Goal: Information Seeking & Learning: Understand process/instructions

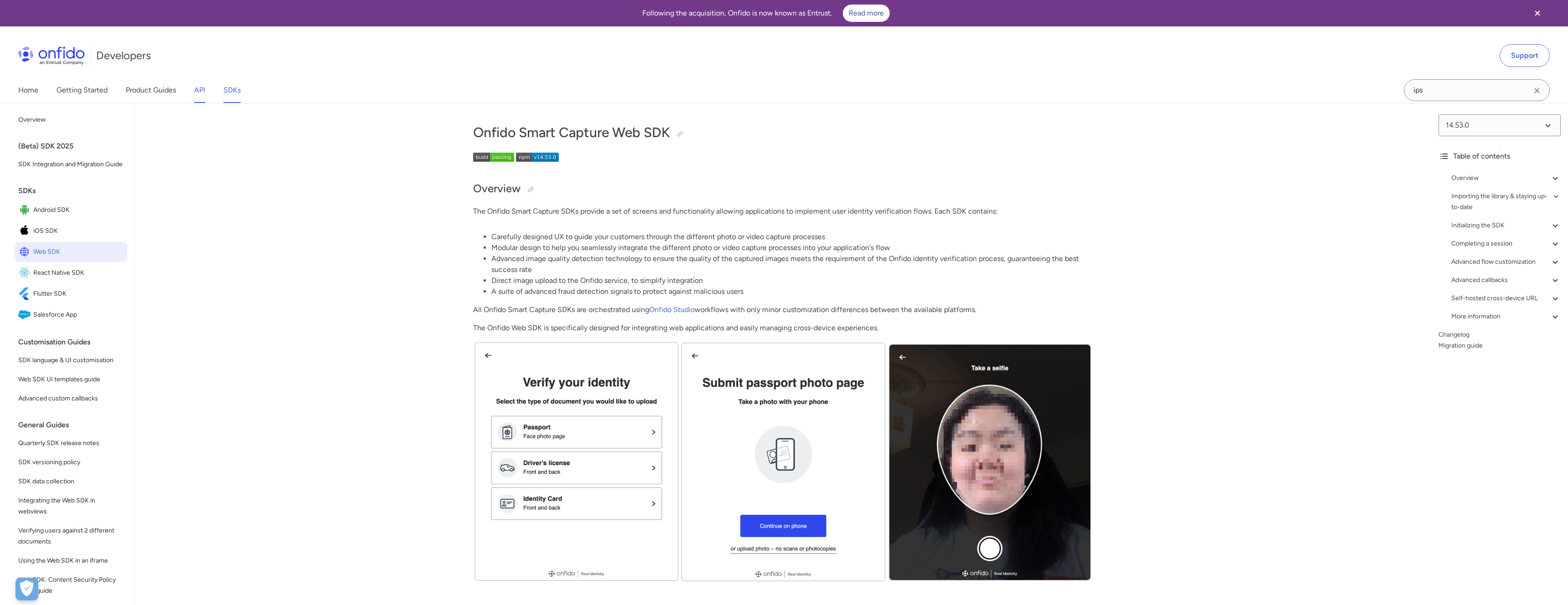
click at [198, 99] on link "API" at bounding box center [200, 90] width 11 height 25
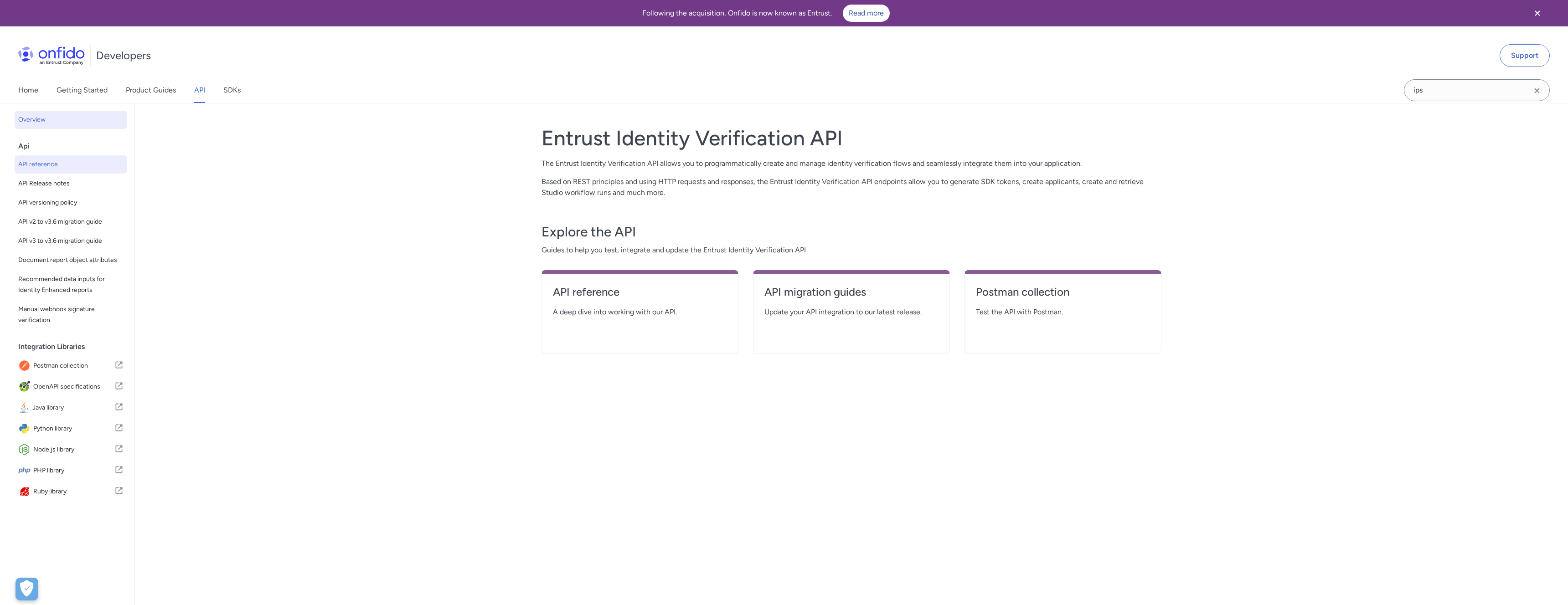
click at [35, 168] on span "API reference" at bounding box center [71, 164] width 105 height 11
select select "http"
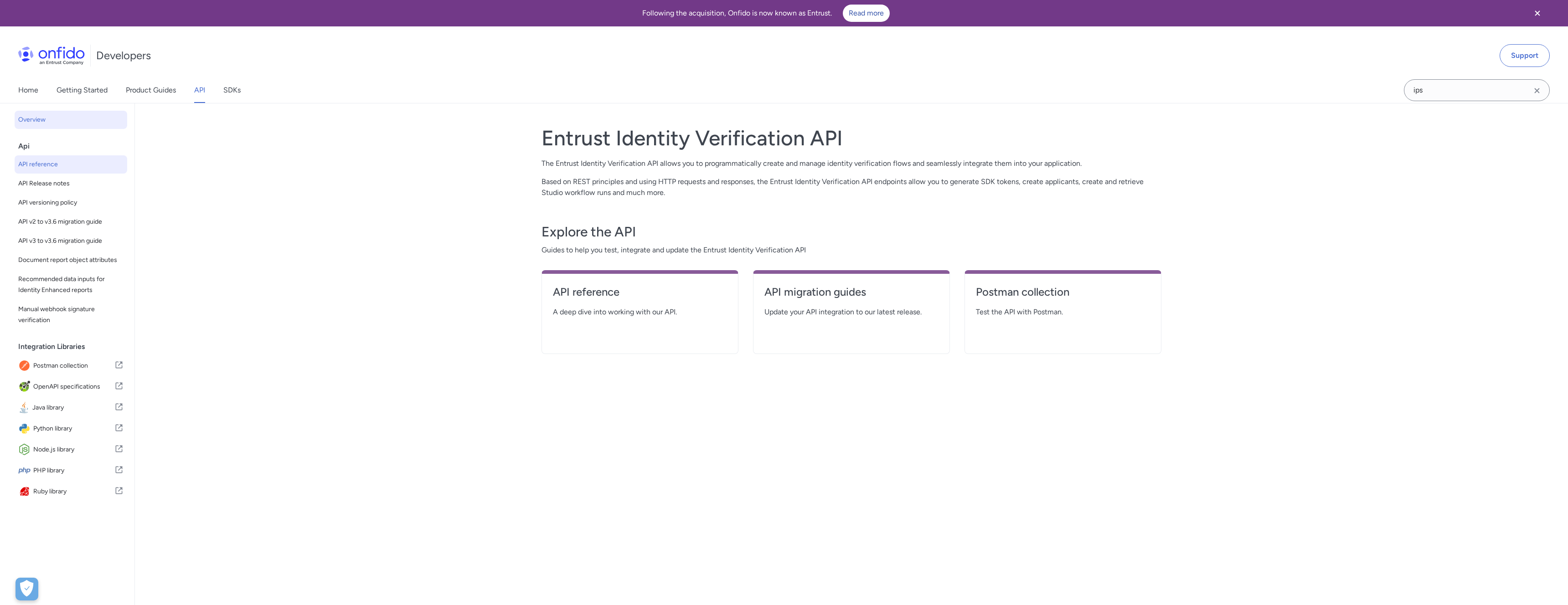
select select "http"
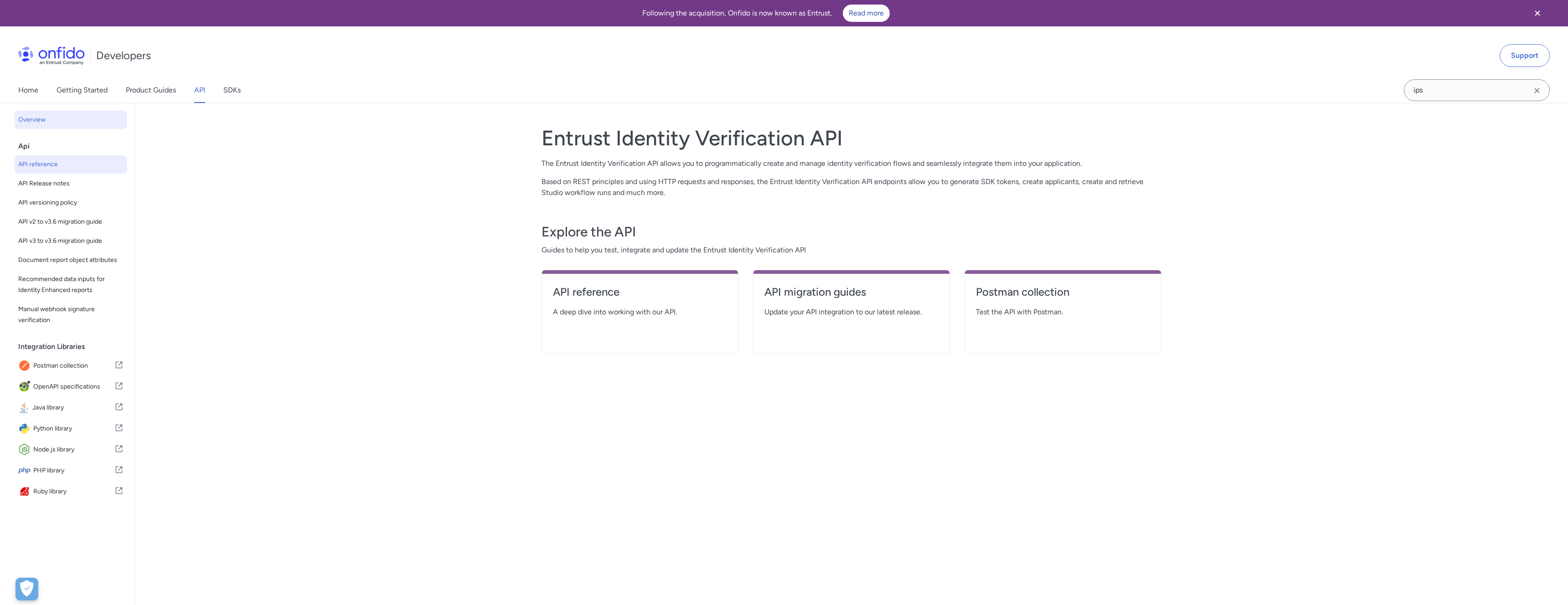
select select "http"
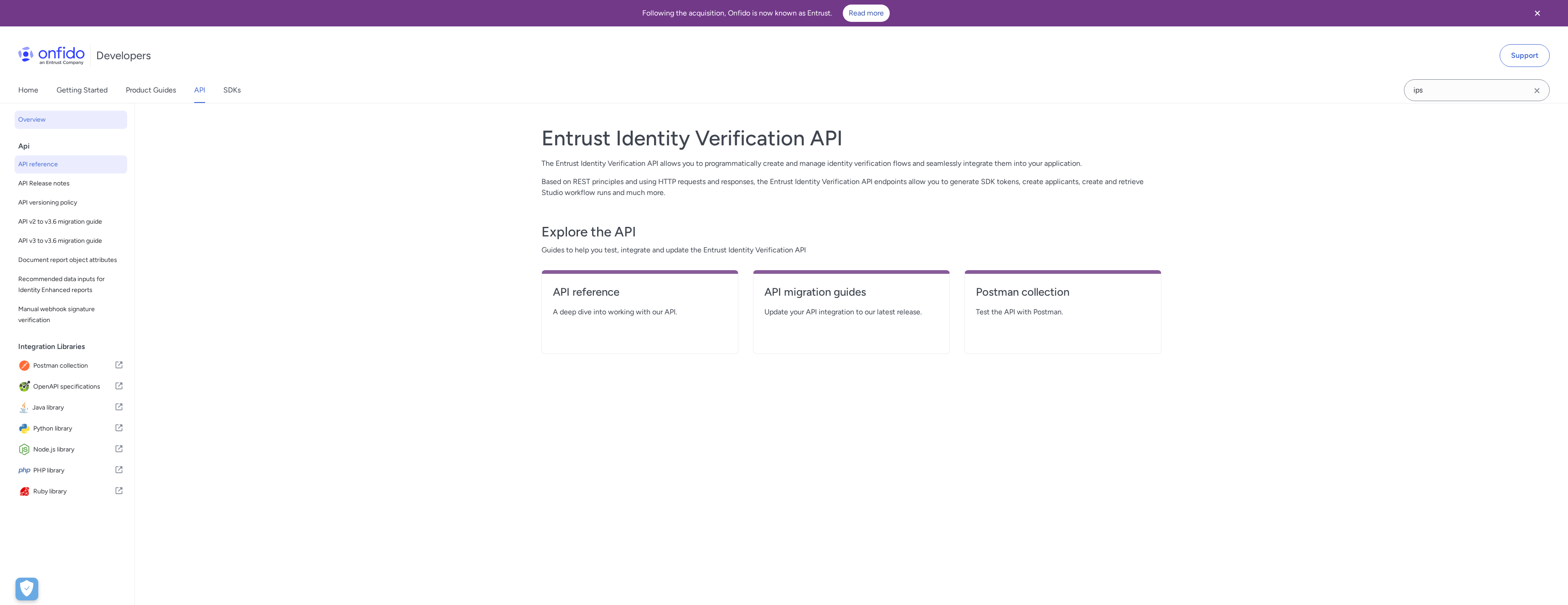
select select "http"
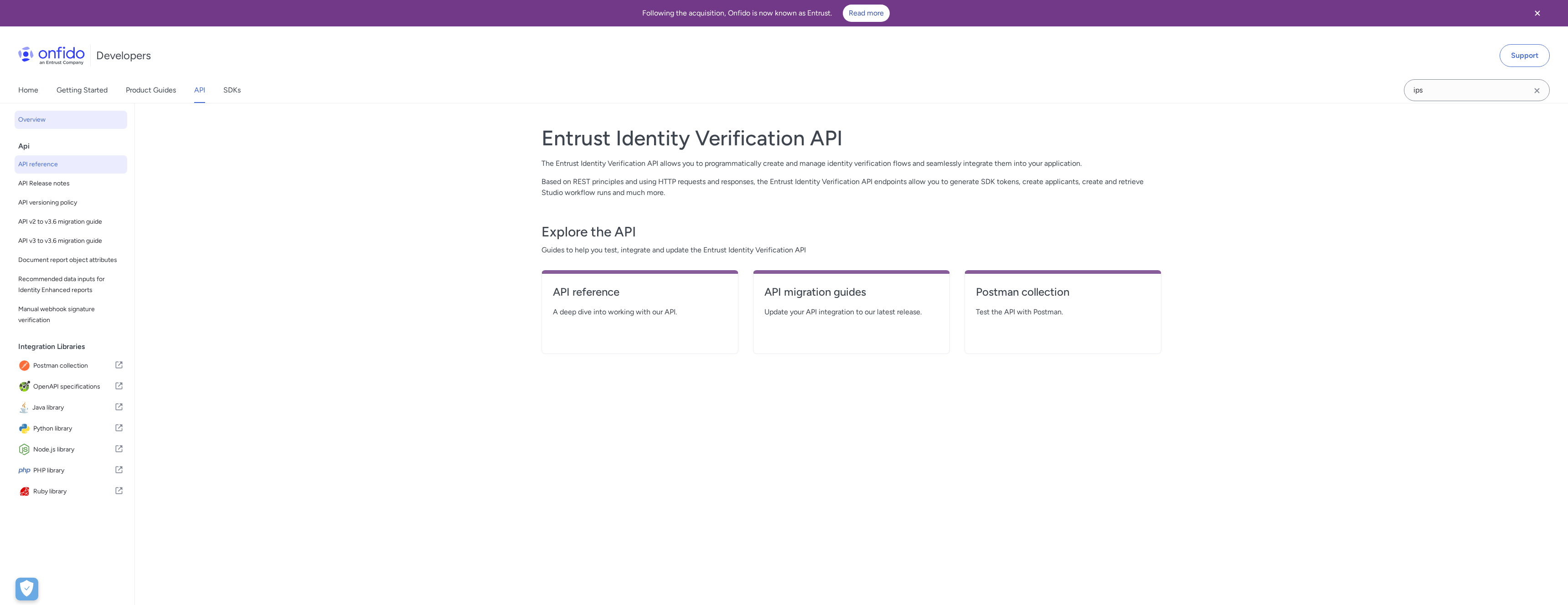
select select "http"
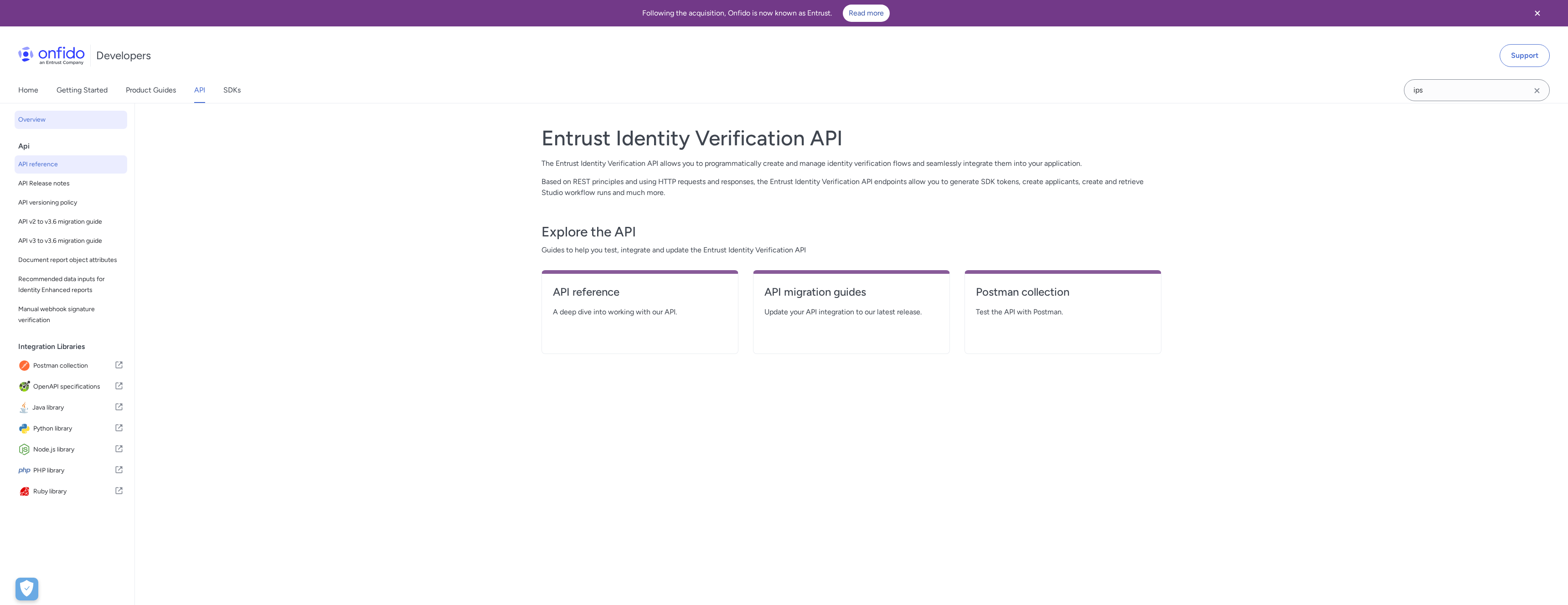
select select "http"
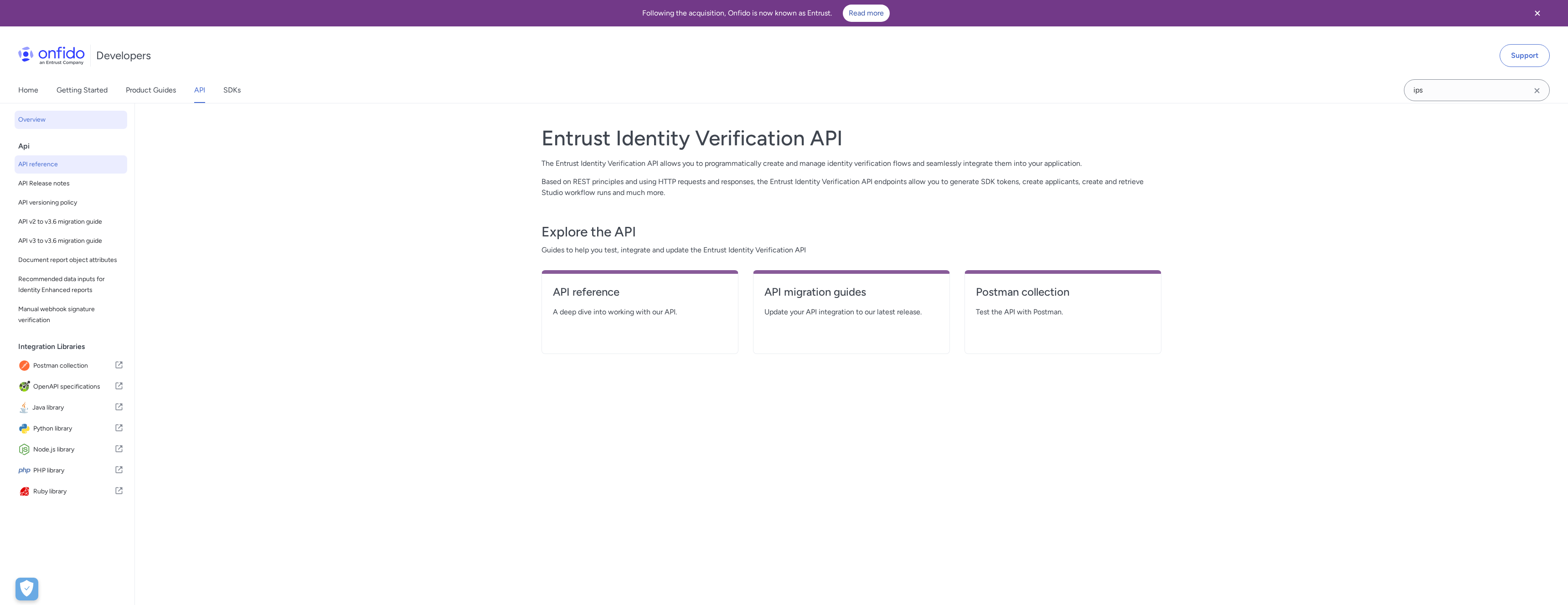
select select "http"
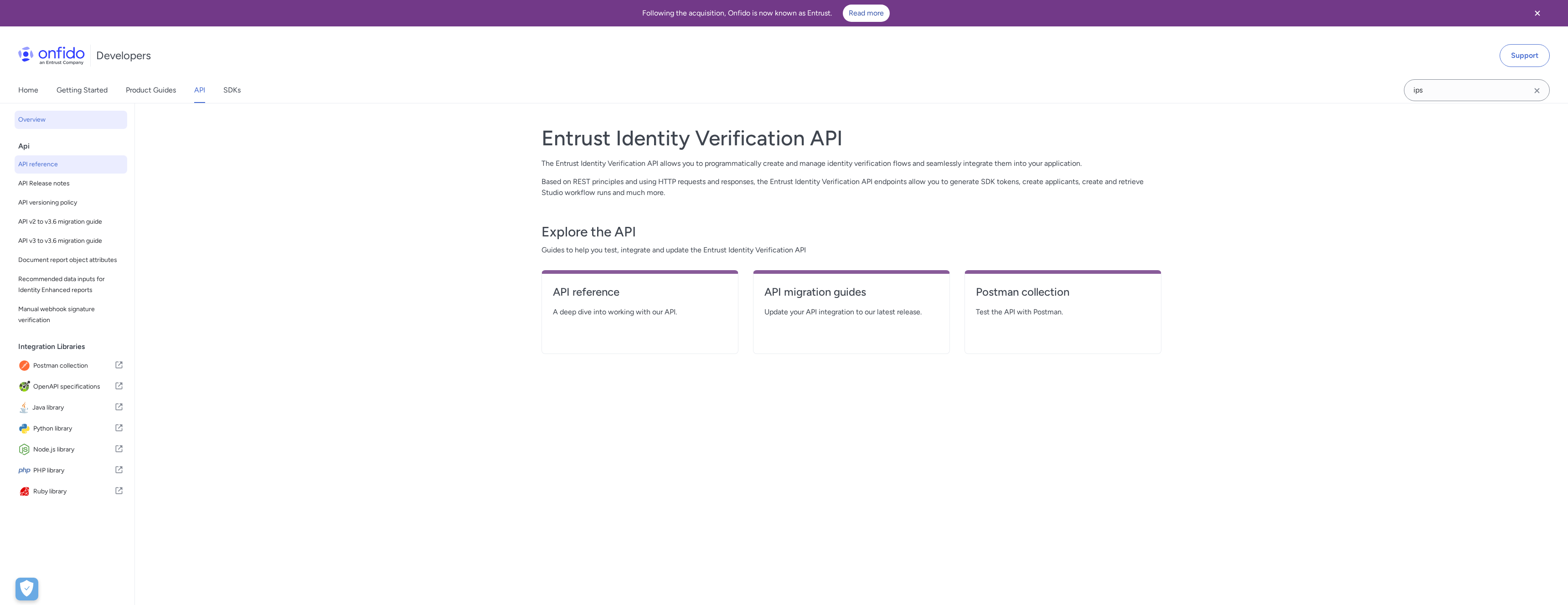
select select "http"
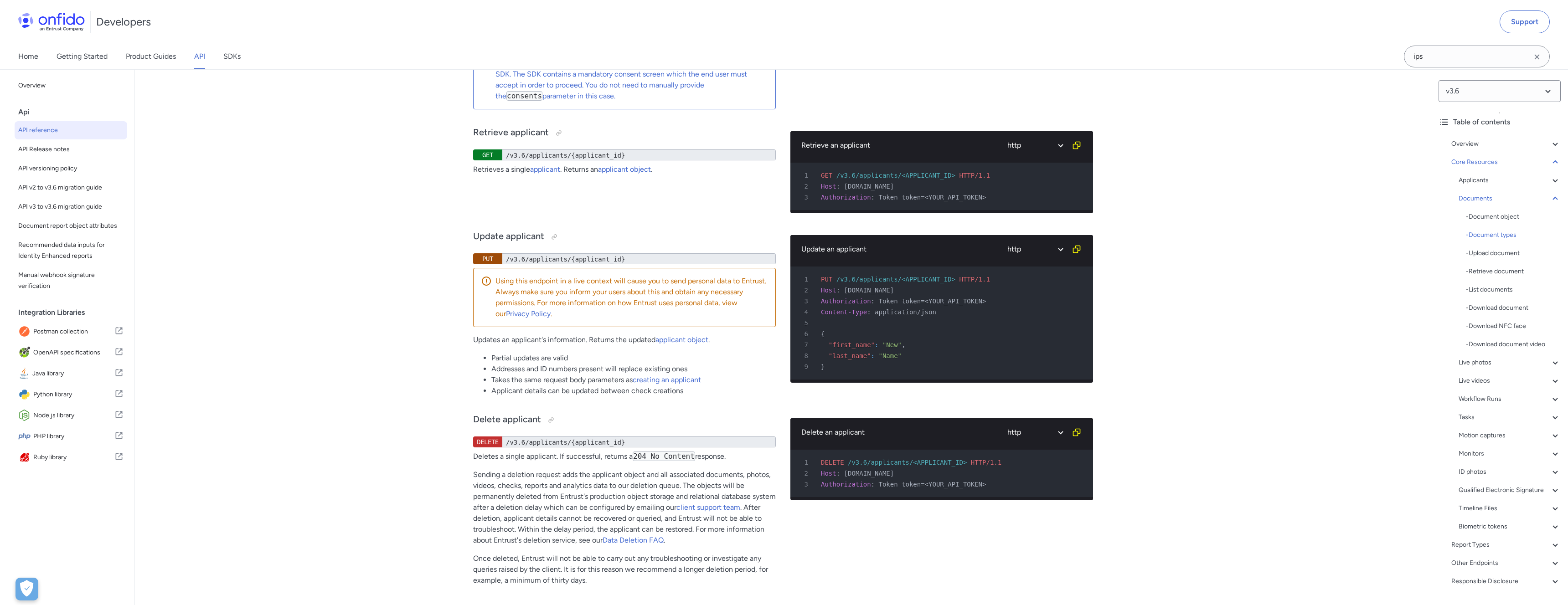
scroll to position [14540, 0]
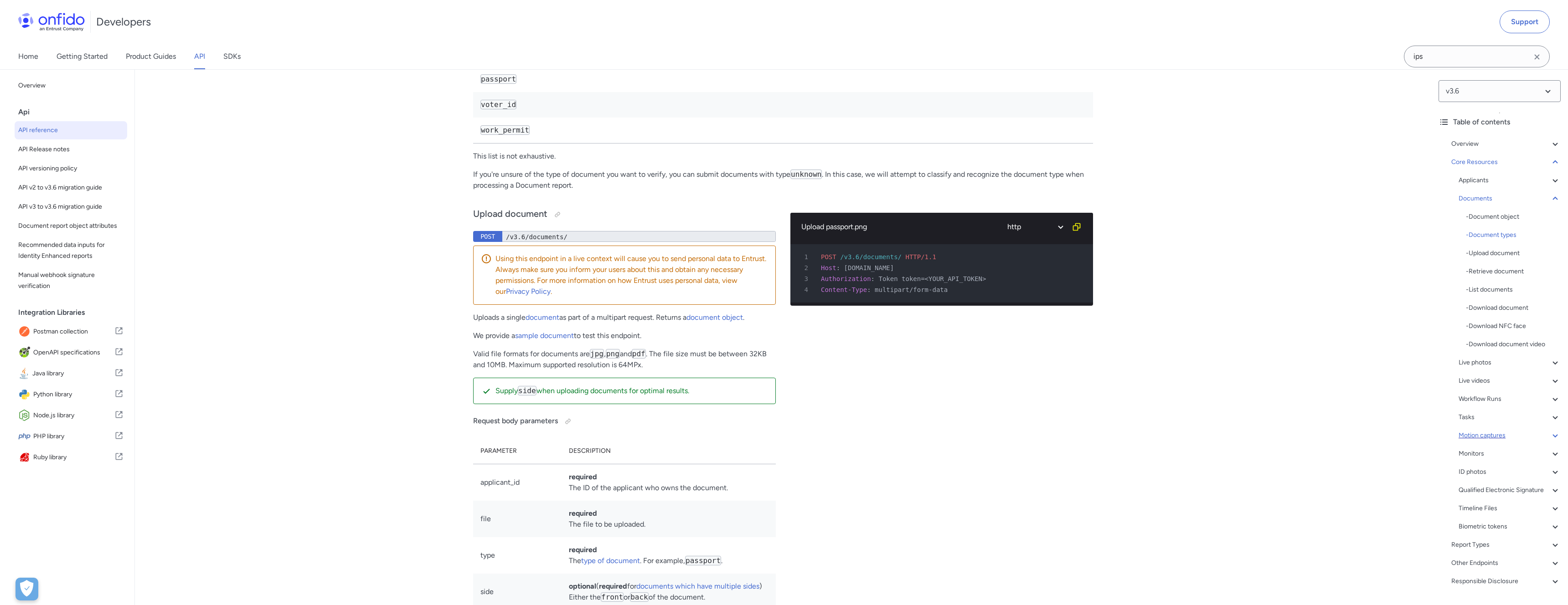
click at [1488, 430] on div "Motion captures" at bounding box center [1509, 435] width 102 height 11
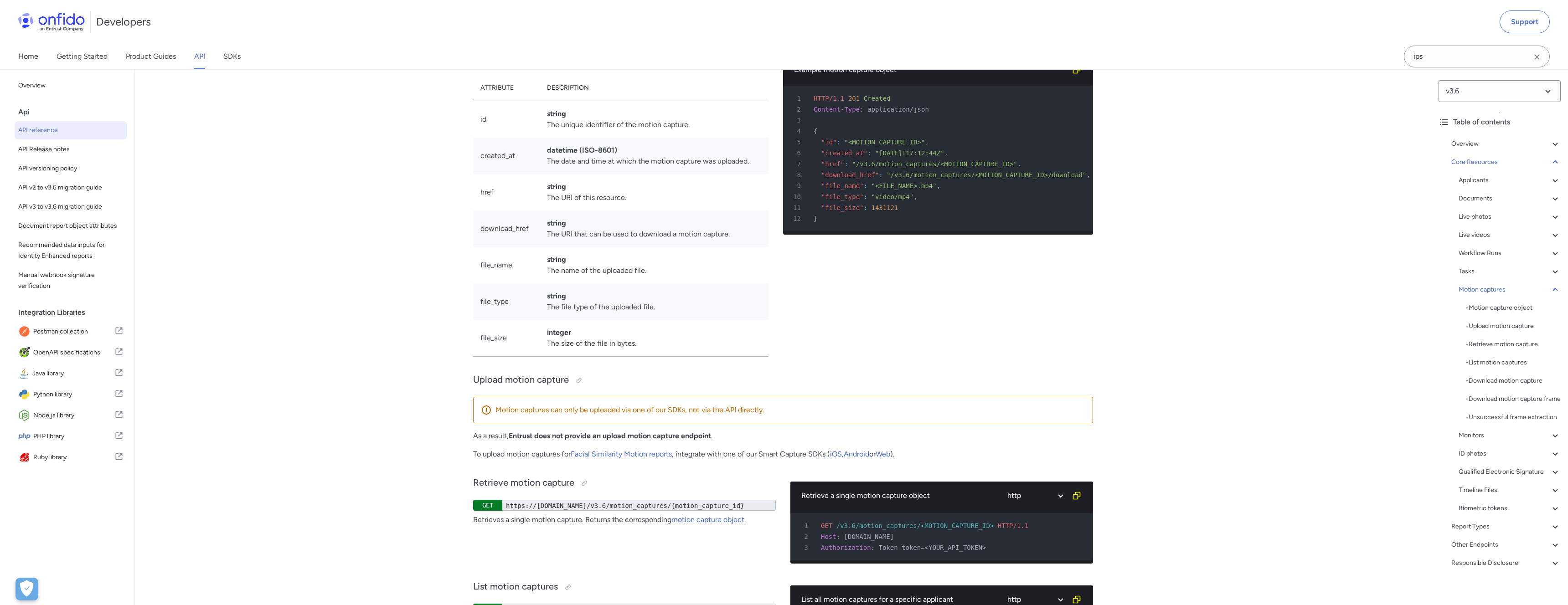
click at [1487, 265] on div "Applicants - Applicants with Sanctioned Documents - Applicant object - ID numbe…" at bounding box center [1509, 344] width 102 height 339
click at [1485, 268] on div "Tasks" at bounding box center [1509, 272] width 102 height 11
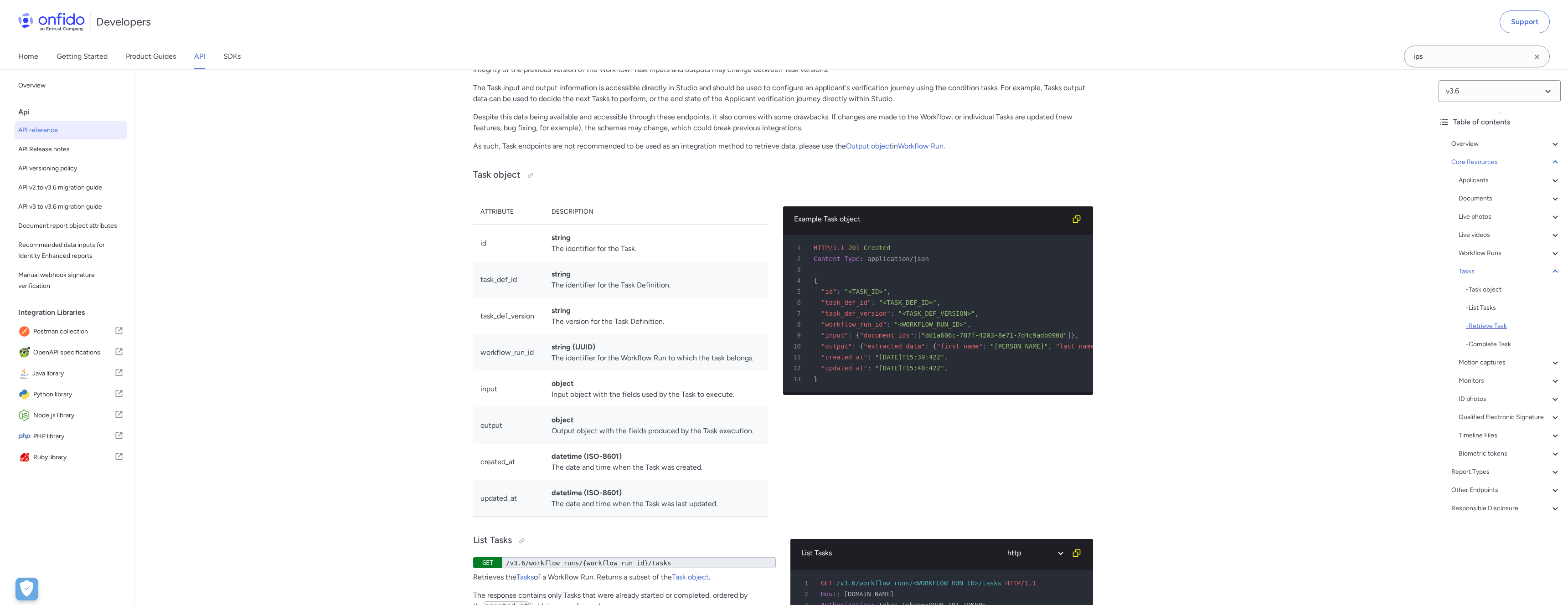
click at [1491, 323] on div "- Retrieve Task" at bounding box center [1513, 326] width 95 height 11
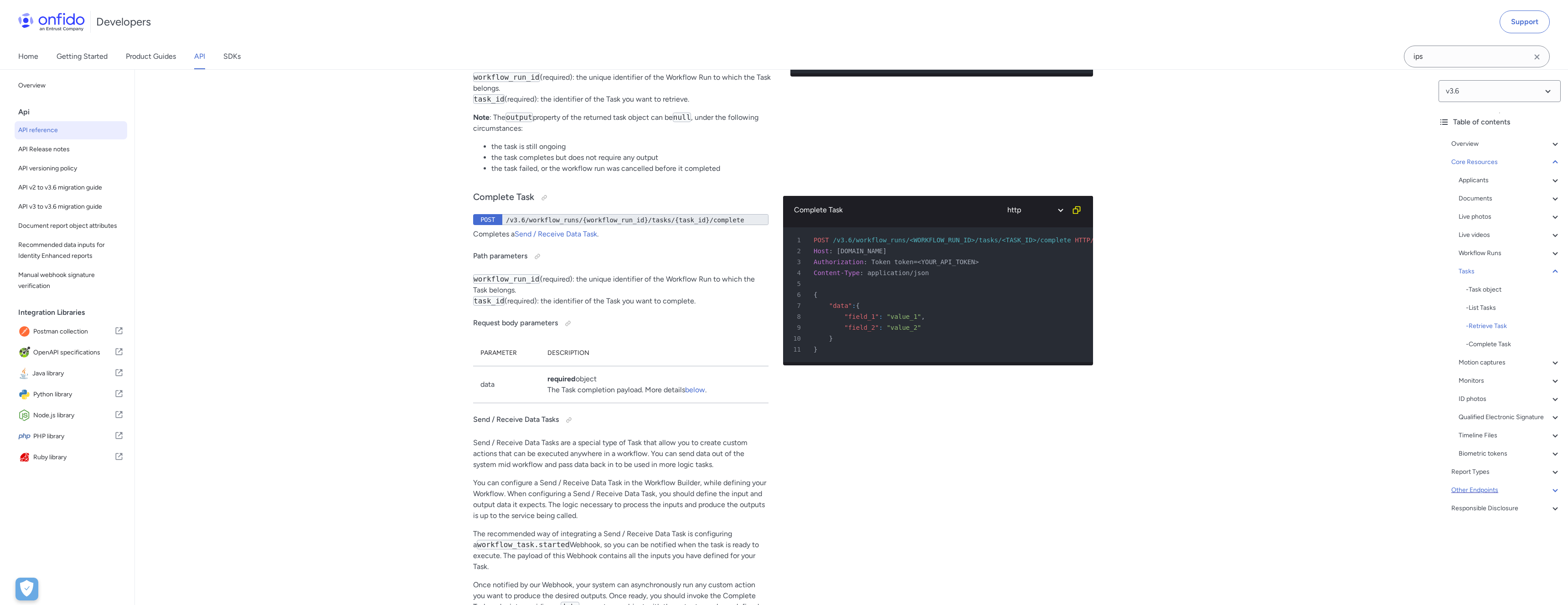
click at [1494, 493] on div "Other Endpoints" at bounding box center [1505, 491] width 109 height 11
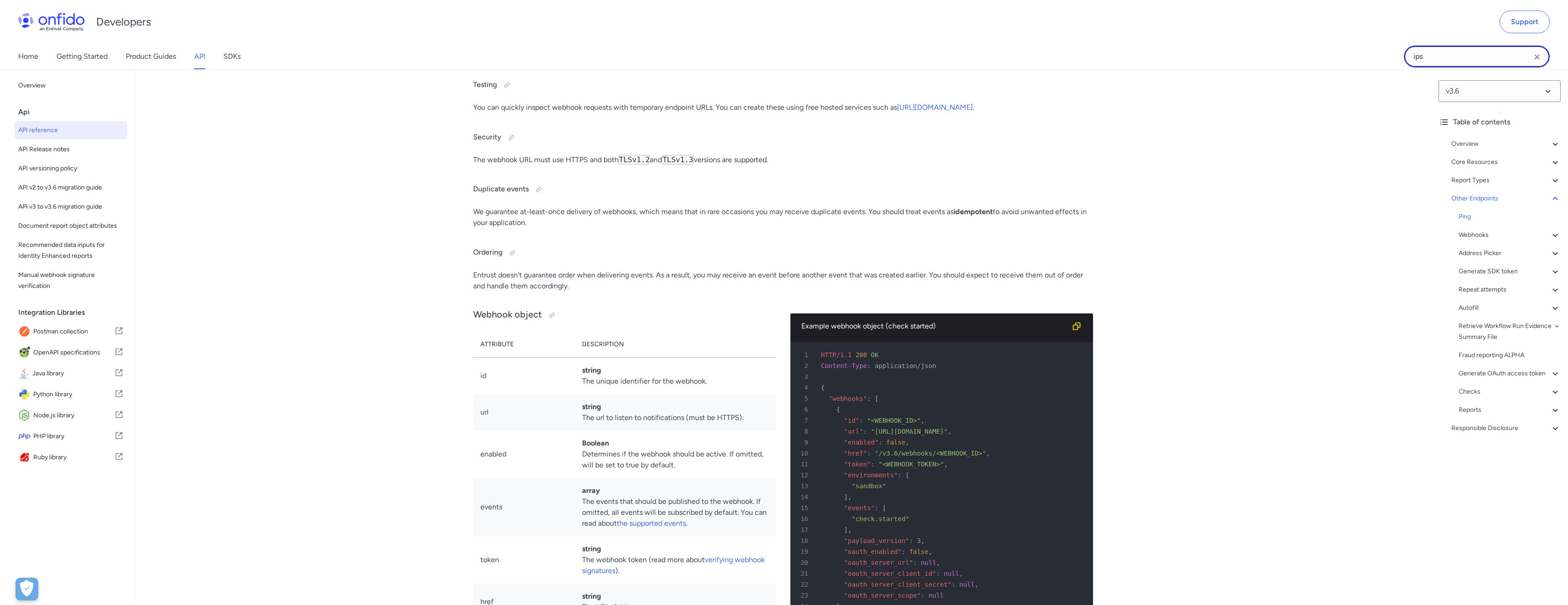
click at [1448, 55] on input "ips" at bounding box center [1476, 56] width 146 height 22
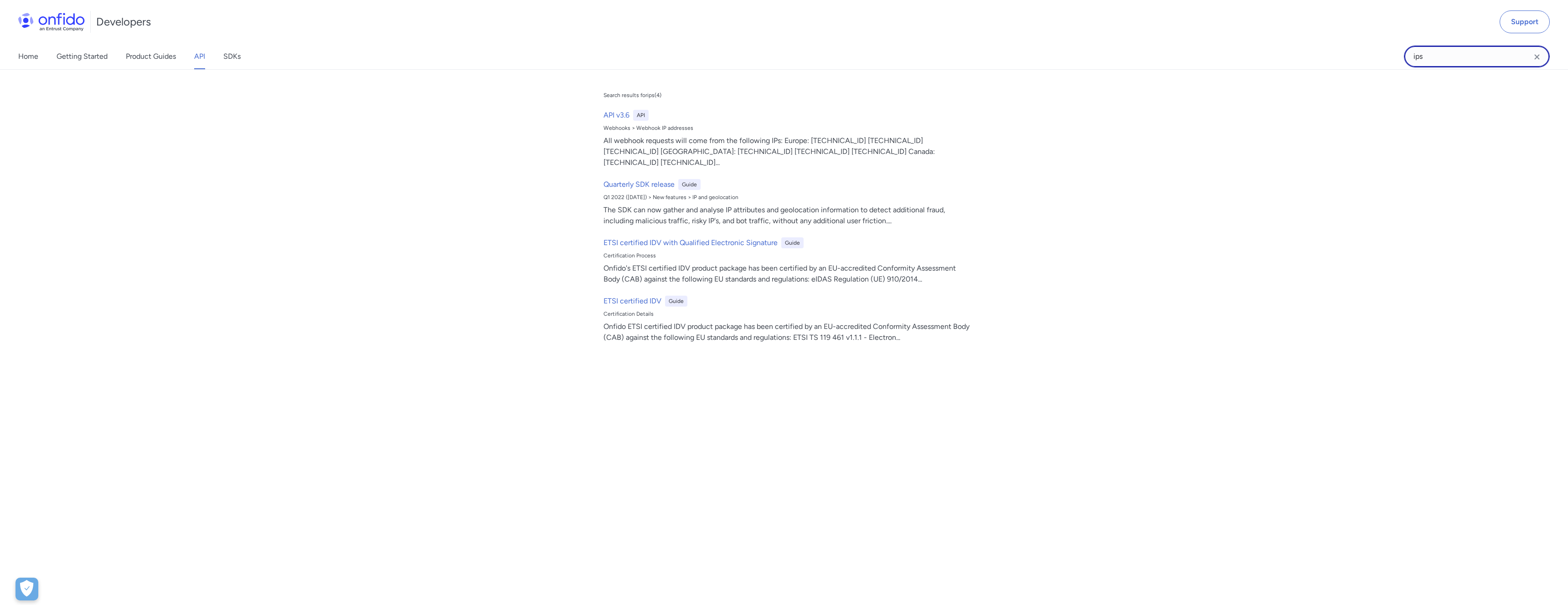
click at [1448, 55] on input "ips" at bounding box center [1476, 56] width 146 height 22
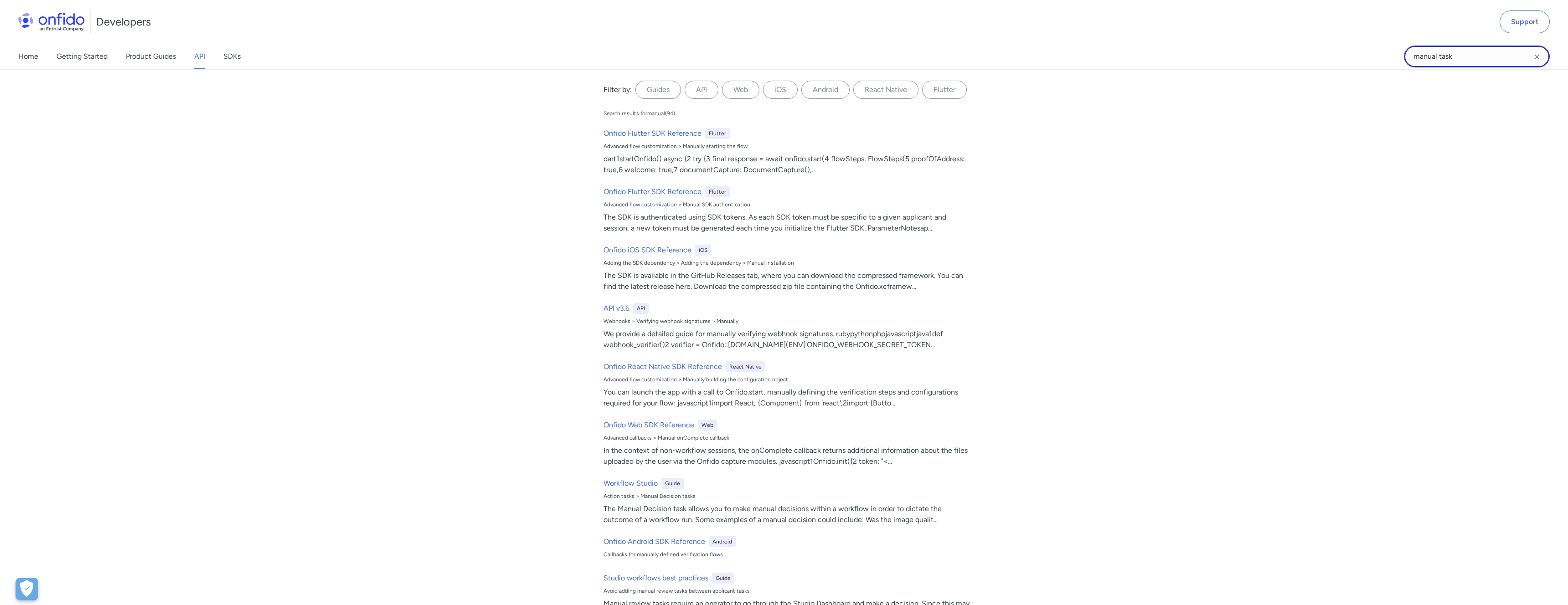
type input "manual task"
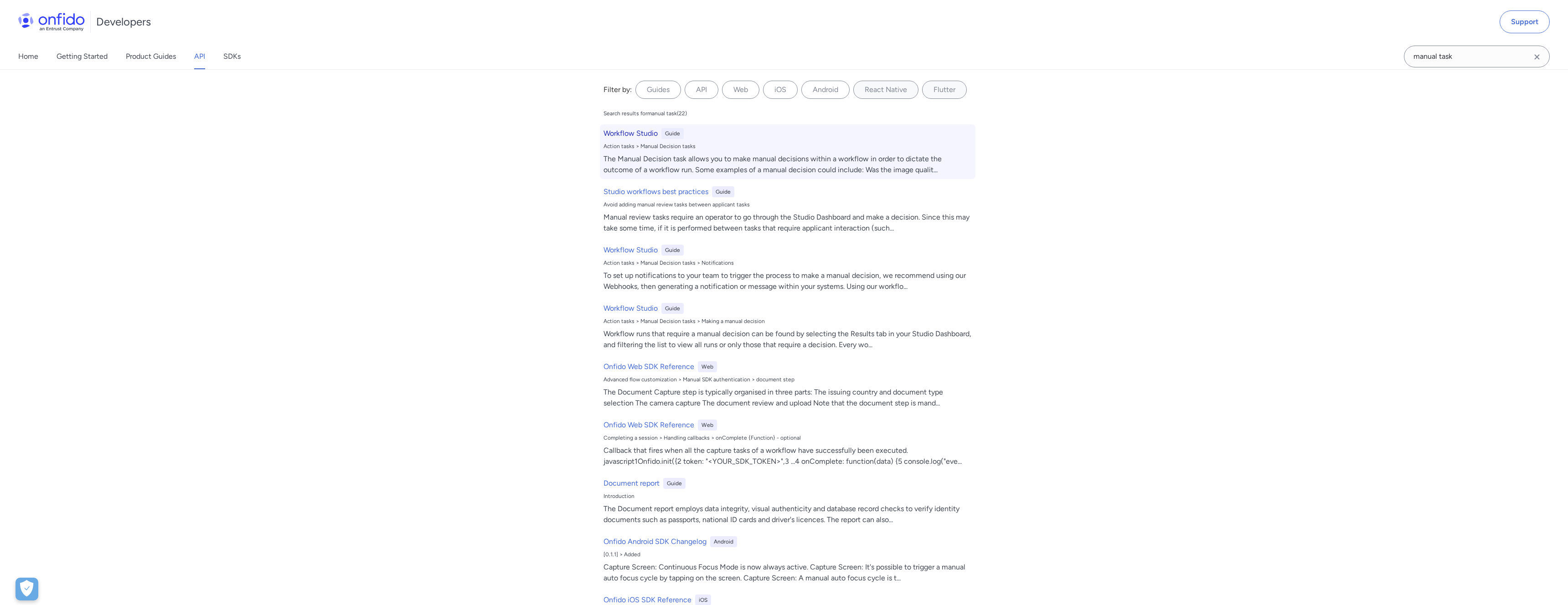
click at [619, 140] on div "Workflow Studio Guide Action tasks > Manual Decision tasks The Manual Decision …" at bounding box center [787, 152] width 375 height 55
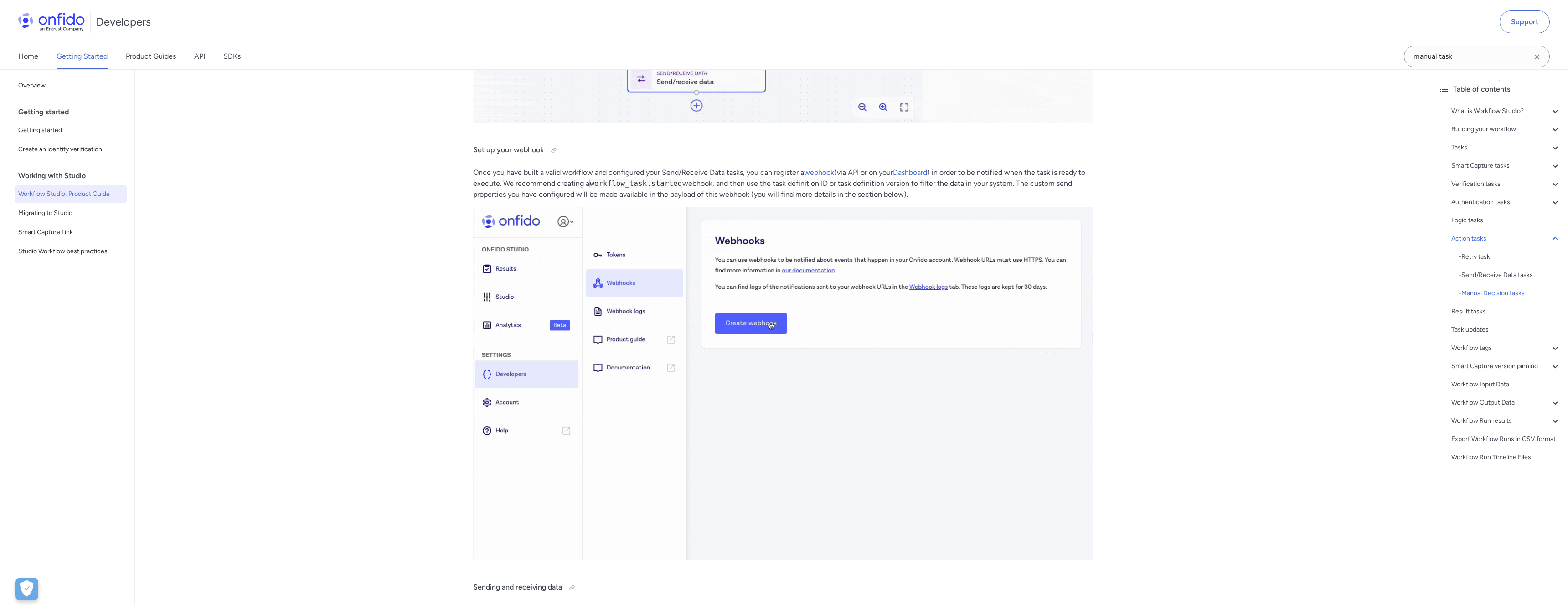
scroll to position [17188, 0]
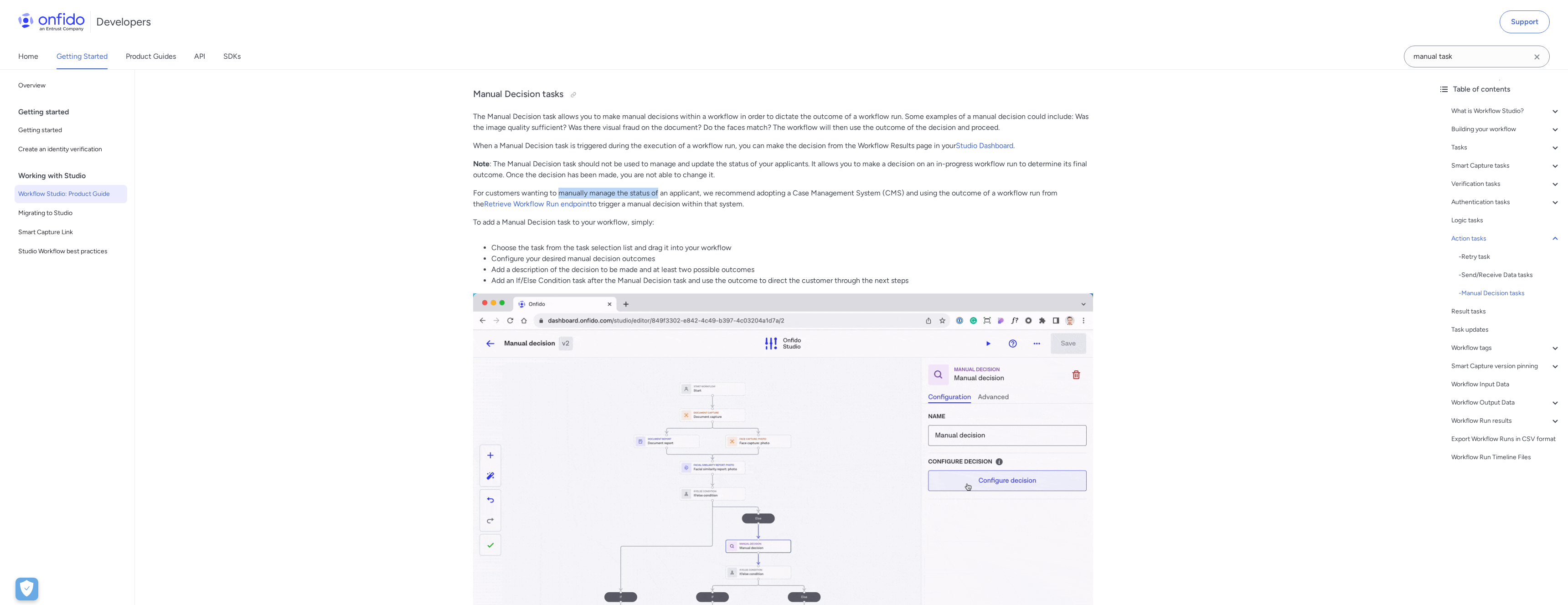
drag, startPoint x: 559, startPoint y: 206, endPoint x: 659, endPoint y: 206, distance: 100.0
click at [659, 206] on p "For customers wanting to manually manage the status of an applicant, we recomme…" at bounding box center [783, 198] width 620 height 22
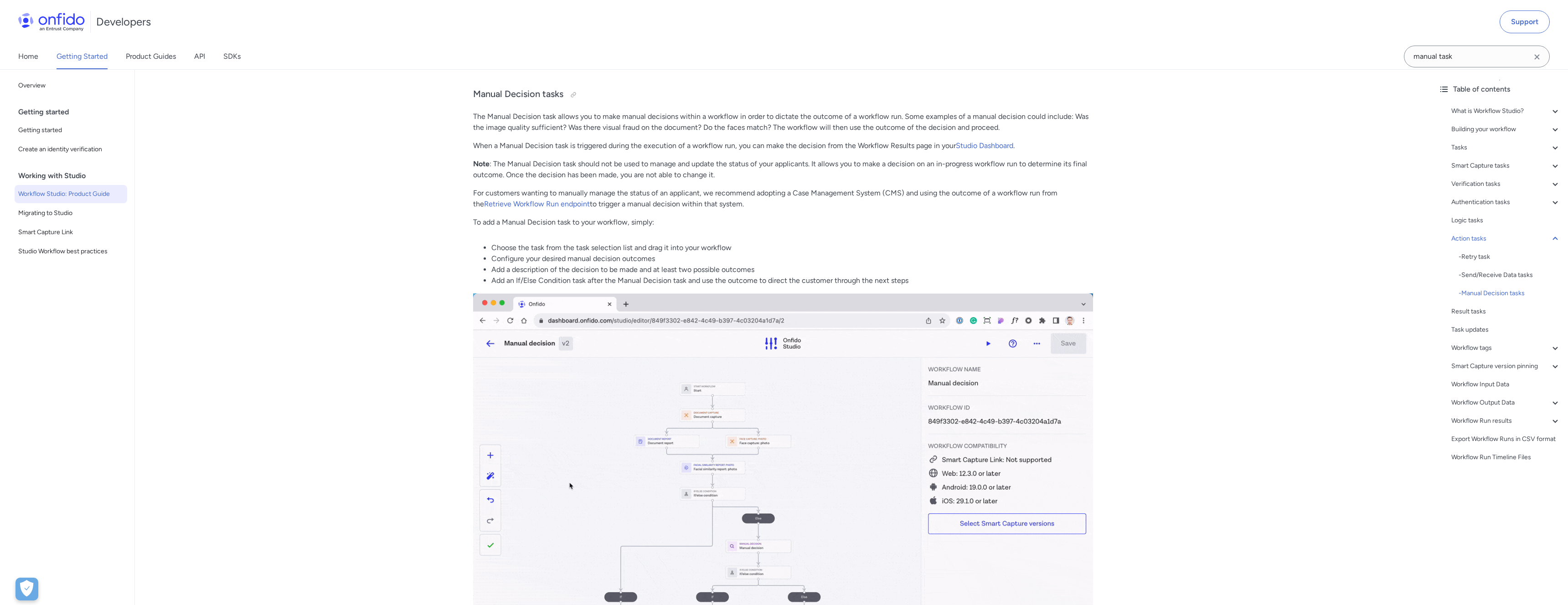
click at [533, 180] on p "Note : The Manual Decision task should not be used to manage and update the sta…" at bounding box center [783, 169] width 620 height 22
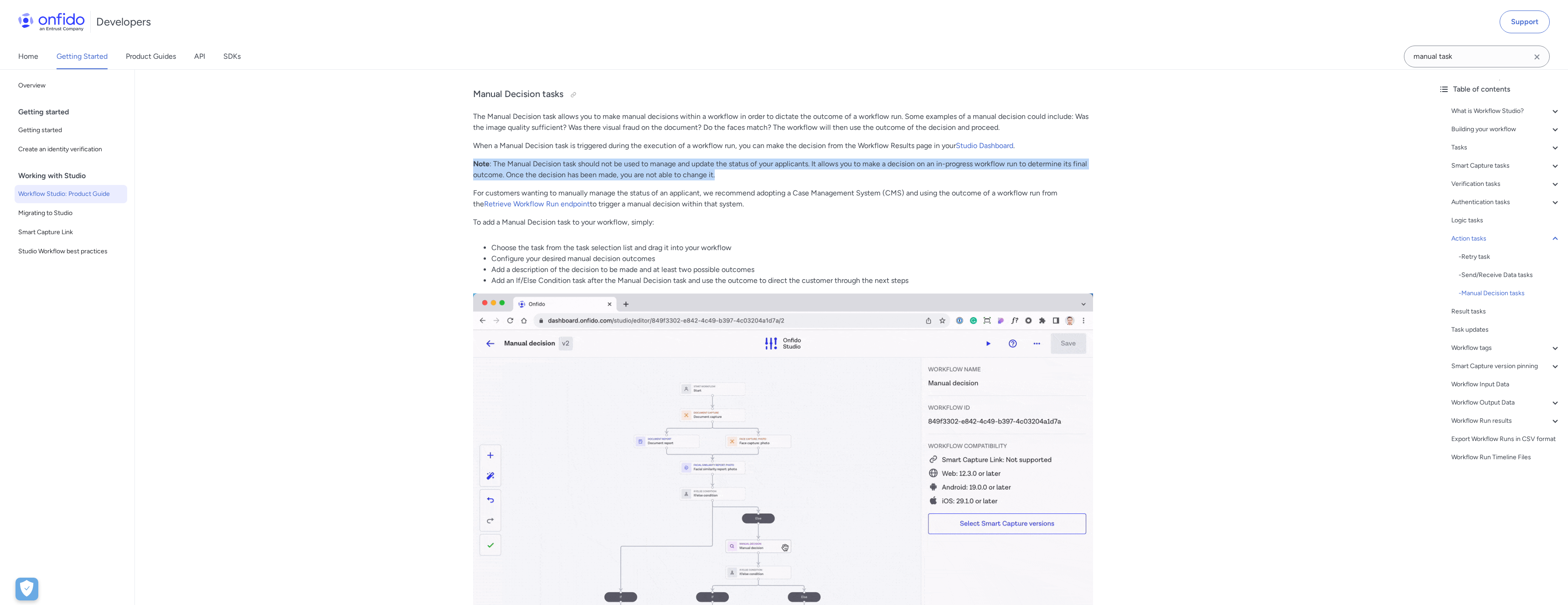
drag, startPoint x: 716, startPoint y: 183, endPoint x: 468, endPoint y: 176, distance: 248.1
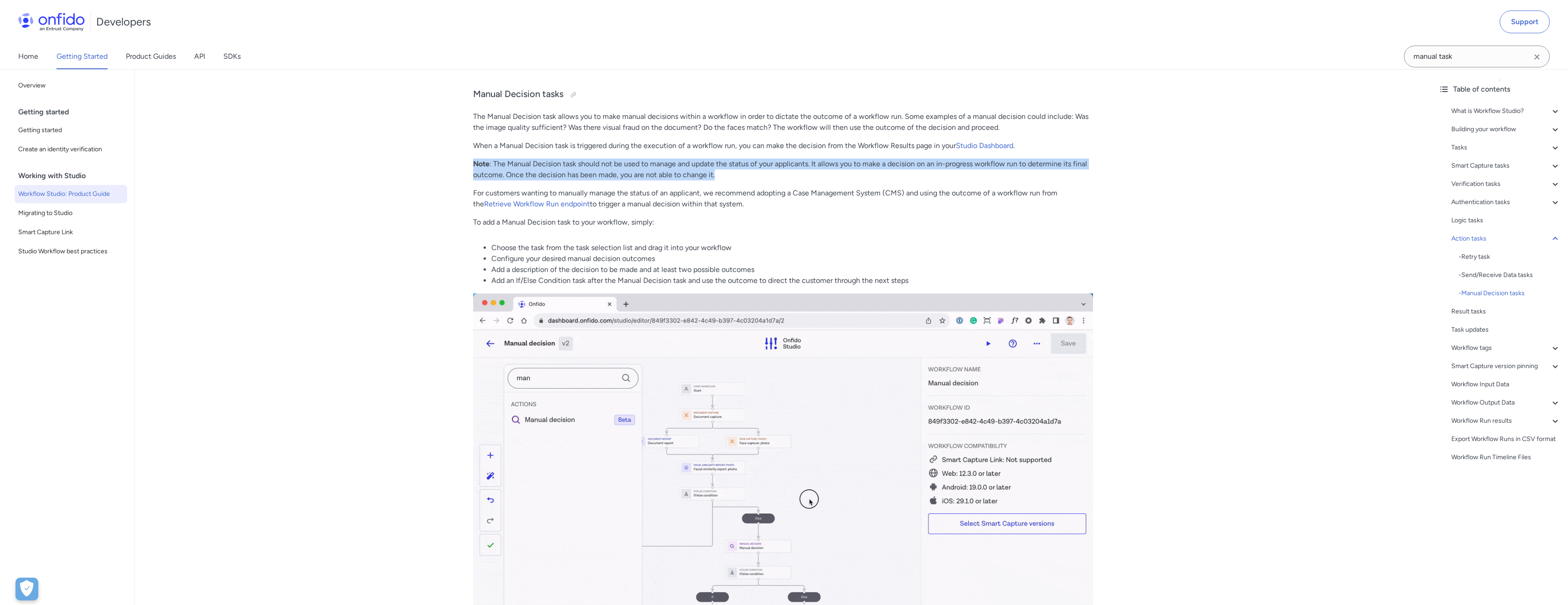
drag, startPoint x: 735, startPoint y: 183, endPoint x: 468, endPoint y: 173, distance: 267.2
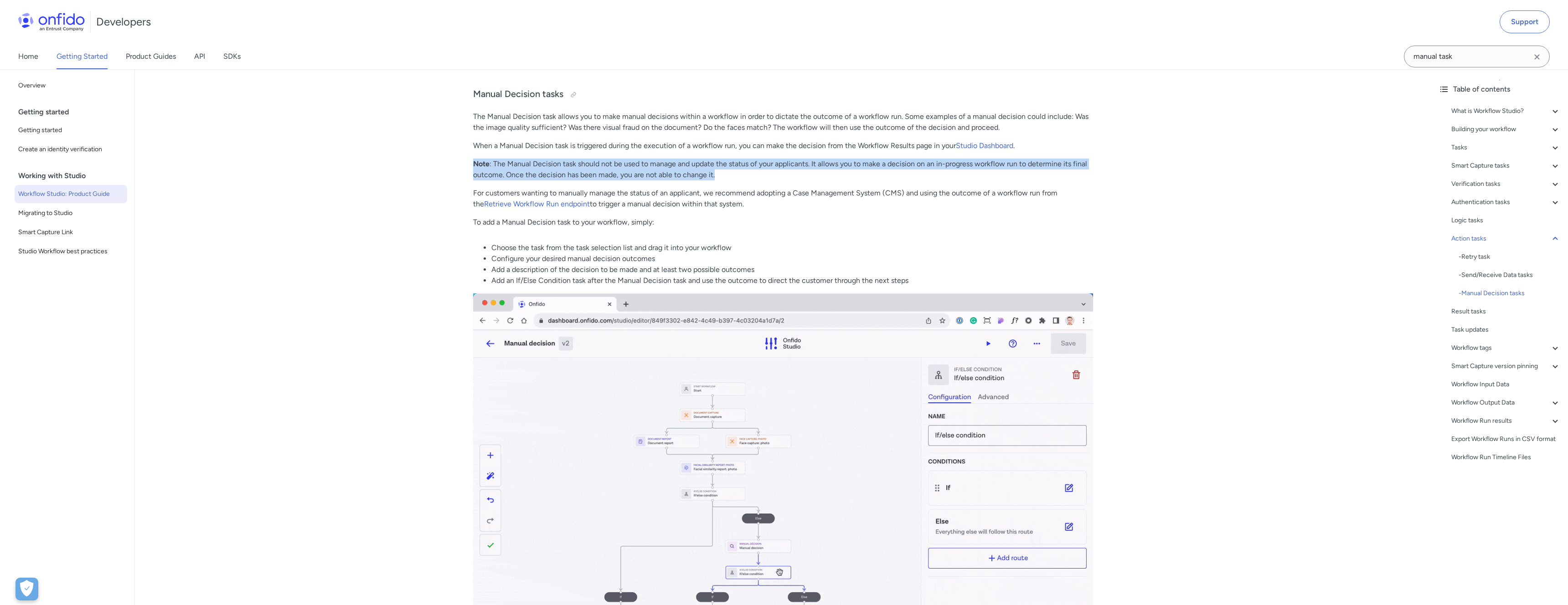
click at [720, 180] on p "Note : The Manual Decision task should not be used to manage and update the sta…" at bounding box center [783, 169] width 620 height 22
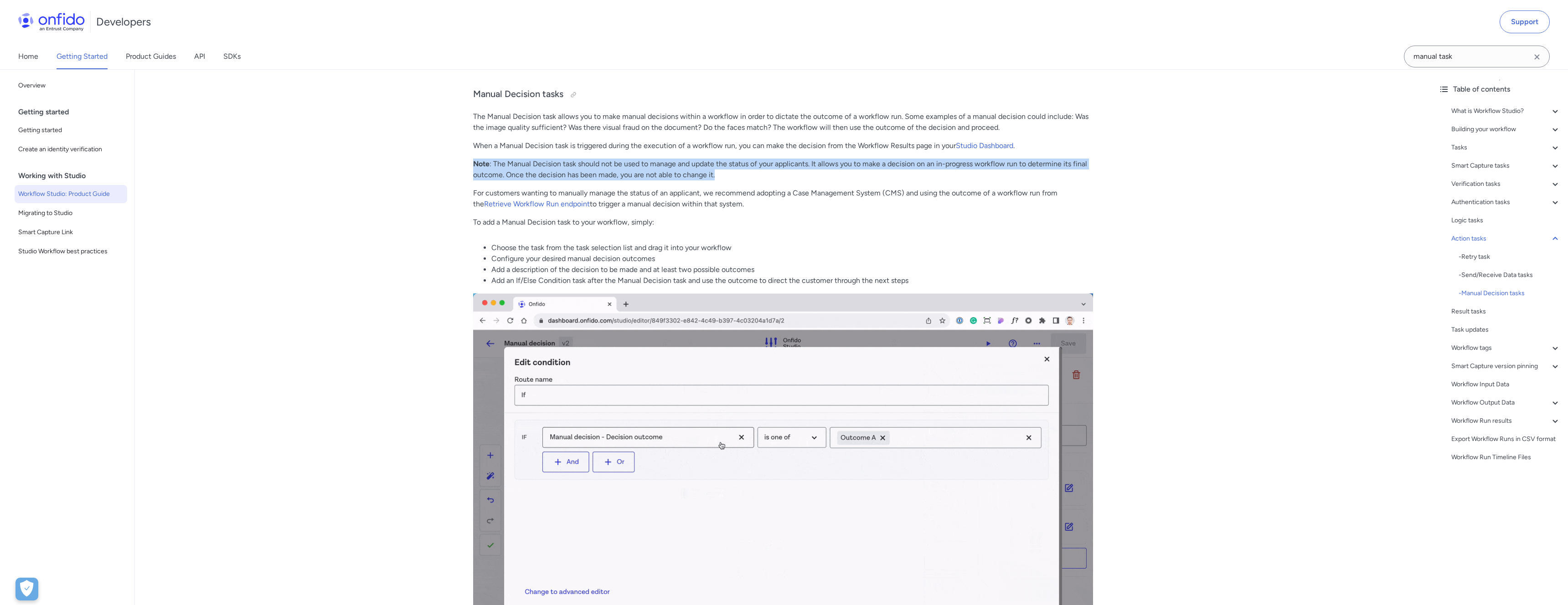
drag, startPoint x: 722, startPoint y: 184, endPoint x: 462, endPoint y: 176, distance: 260.1
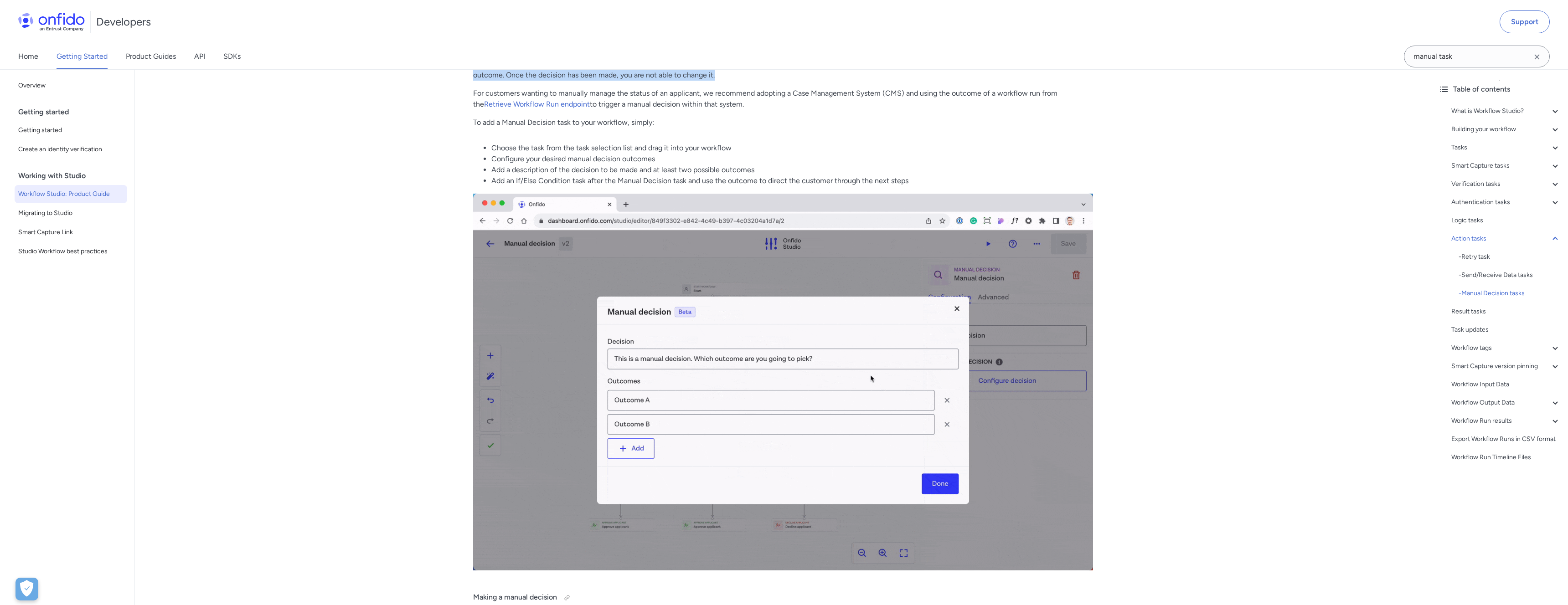
scroll to position [17283, 0]
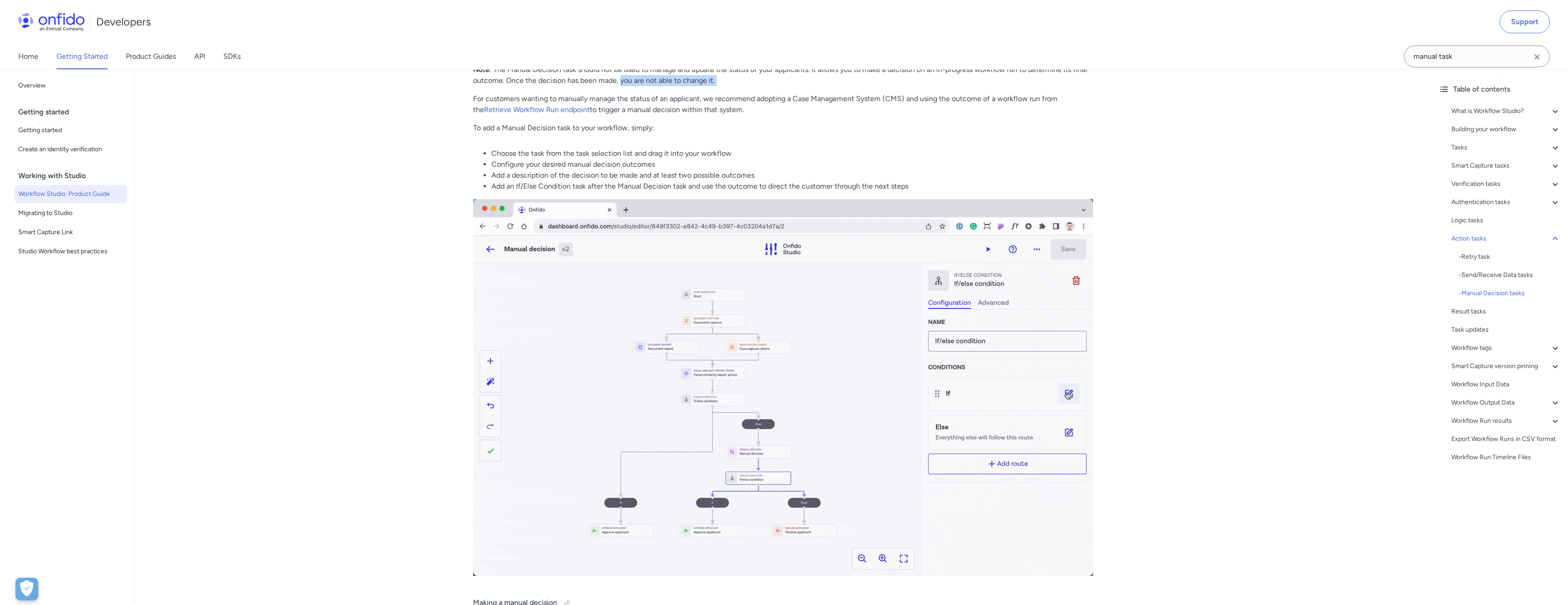
drag, startPoint x: 473, startPoint y: 109, endPoint x: 662, endPoint y: 92, distance: 189.8
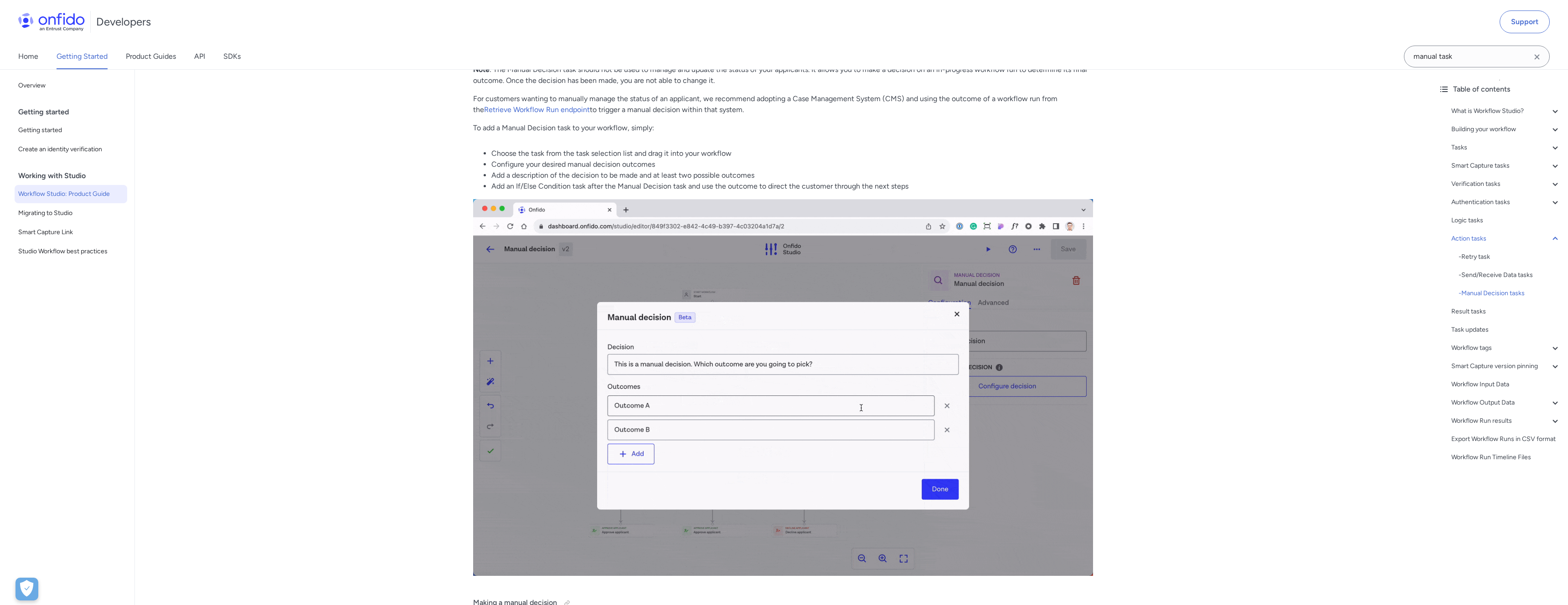
click at [707, 108] on p "For customers wanting to manually manage the status of an applicant, we recomme…" at bounding box center [783, 104] width 620 height 22
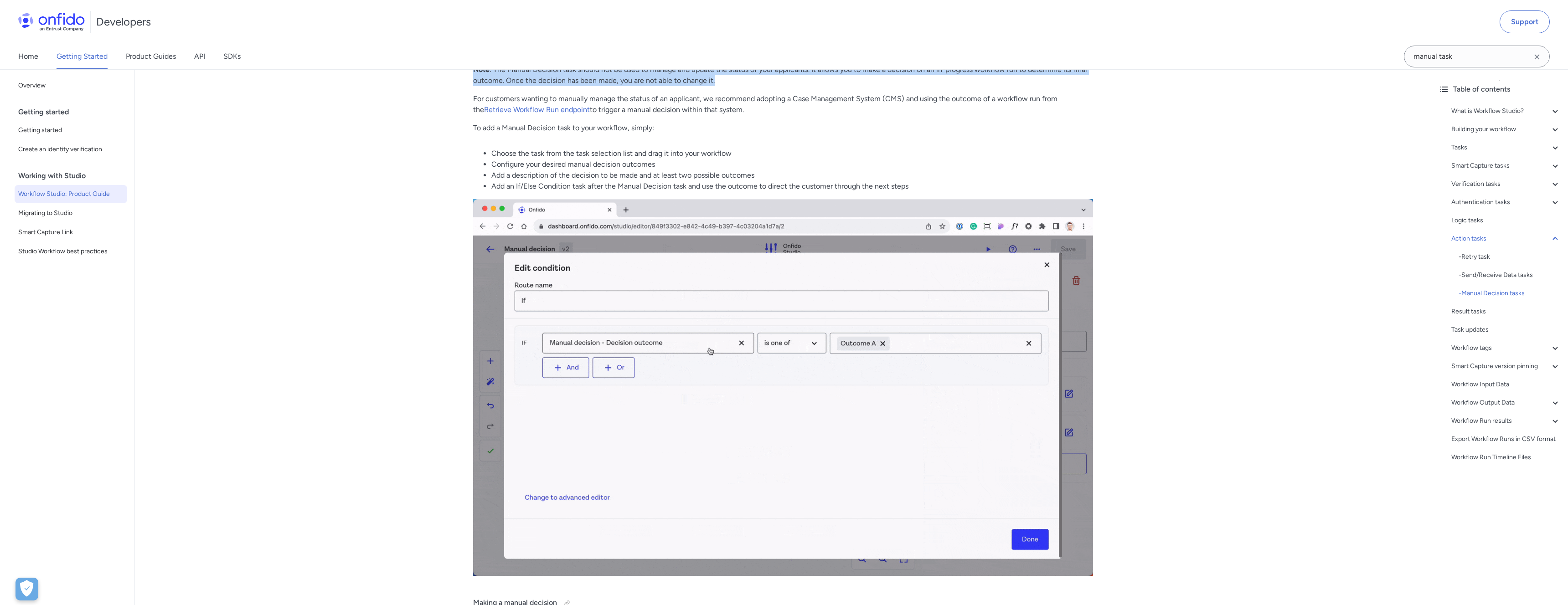
drag, startPoint x: 718, startPoint y: 89, endPoint x: 470, endPoint y: 81, distance: 248.1
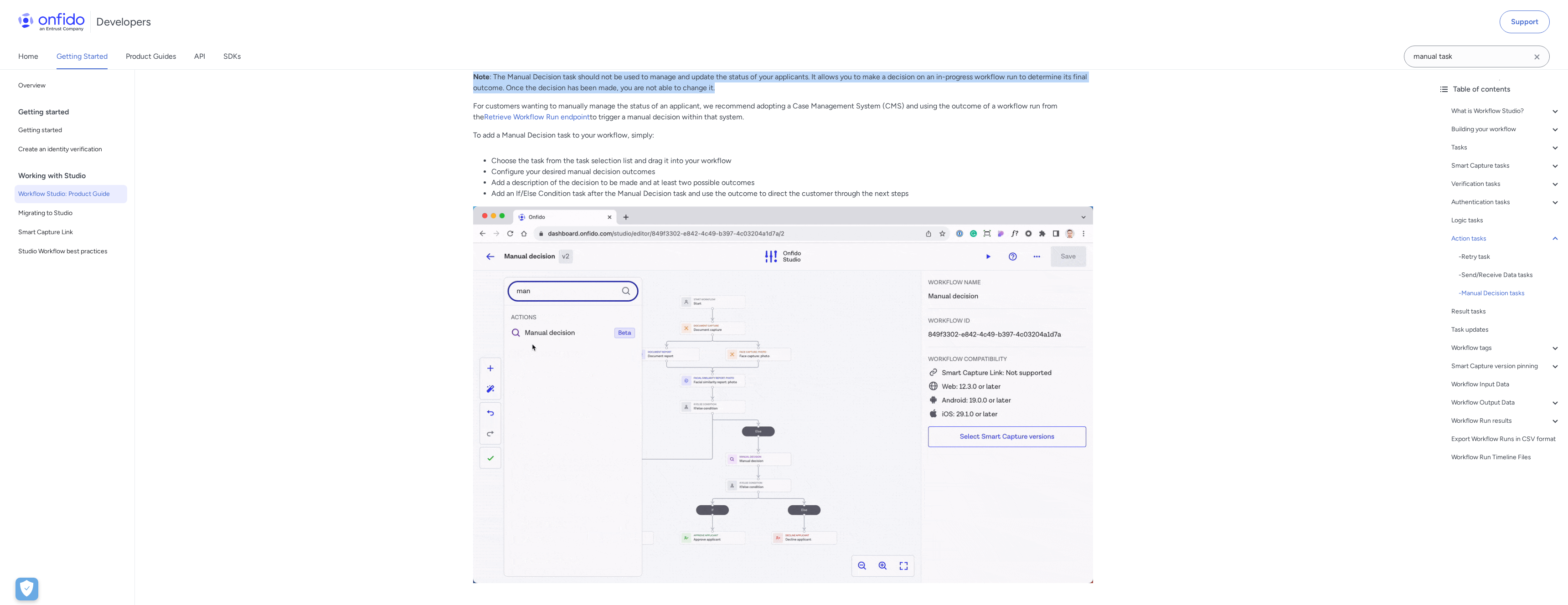
scroll to position [17273, 0]
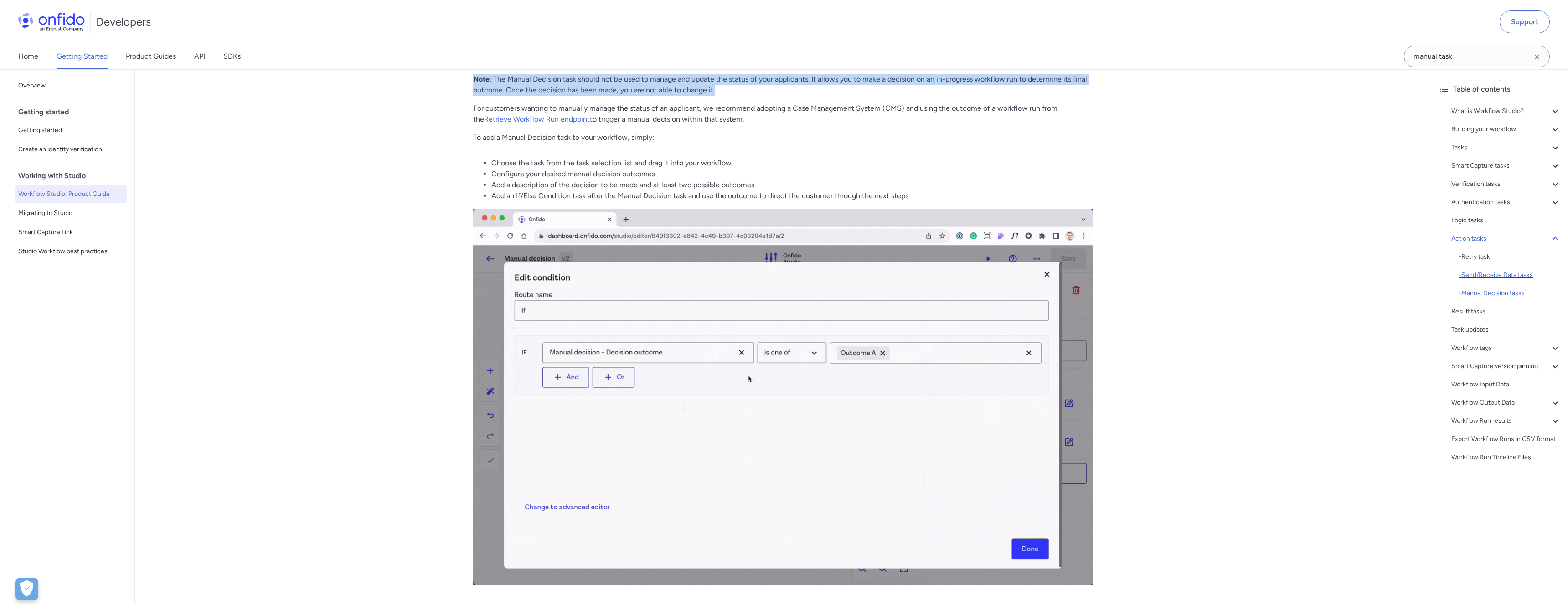
click at [1472, 272] on div "- Send/Receive Data tasks" at bounding box center [1509, 275] width 102 height 11
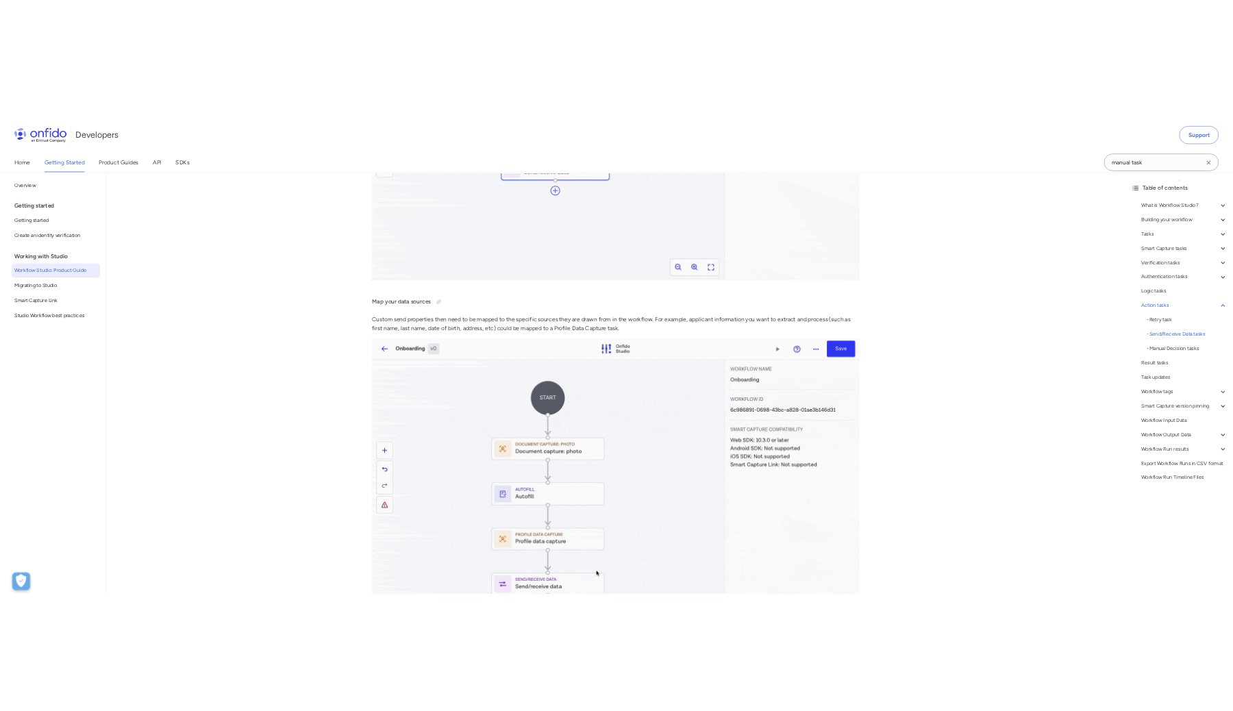
scroll to position [22858, 0]
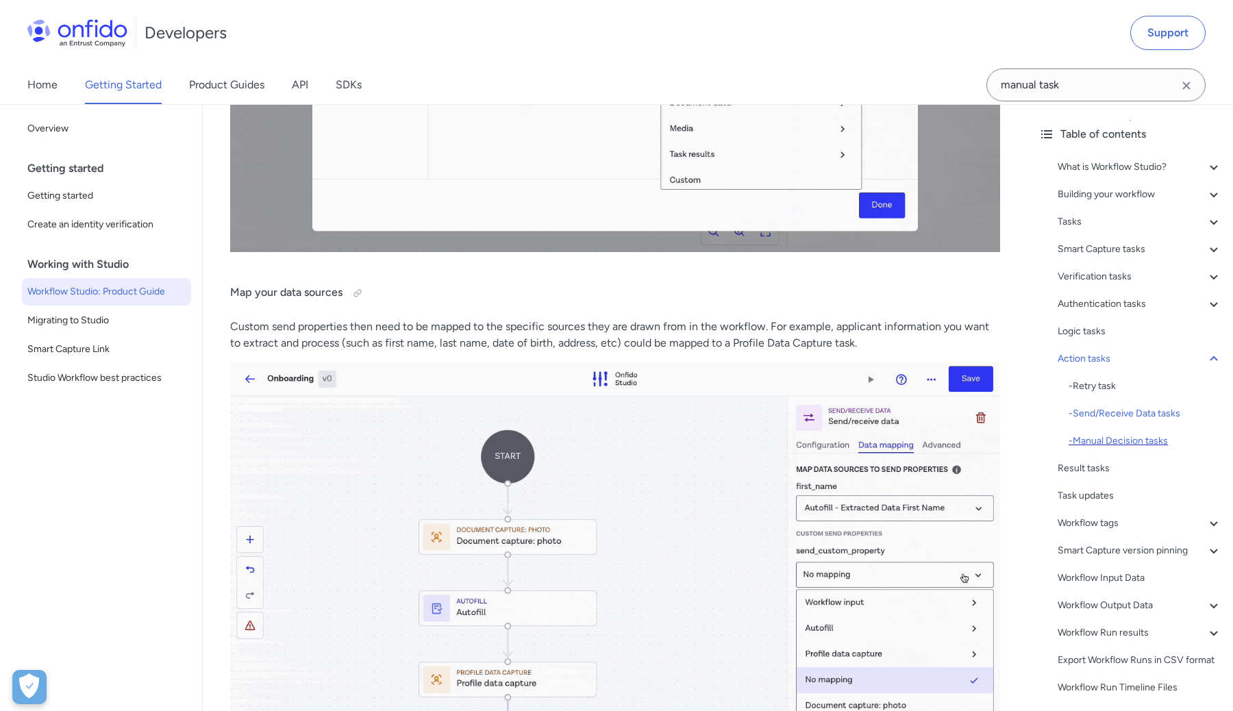
click at [1109, 441] on div "- Manual Decision tasks" at bounding box center [1144, 441] width 153 height 16
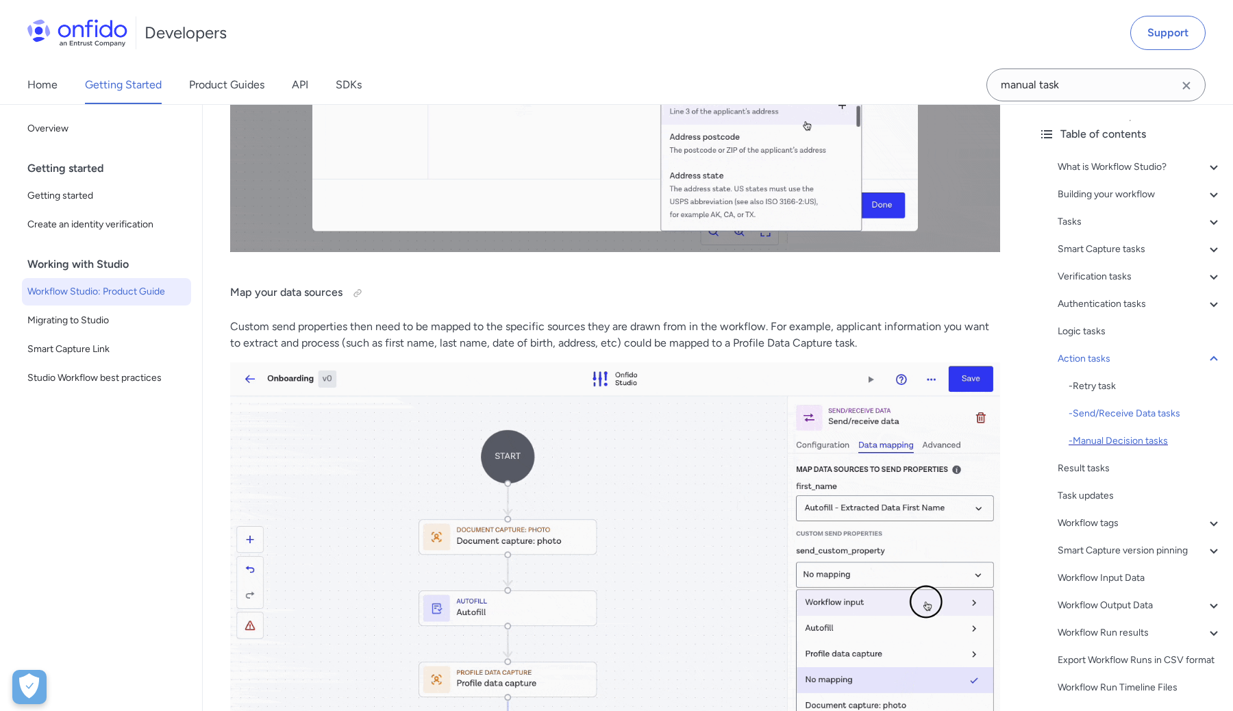
scroll to position [24980, 0]
